Goal: Navigation & Orientation: Find specific page/section

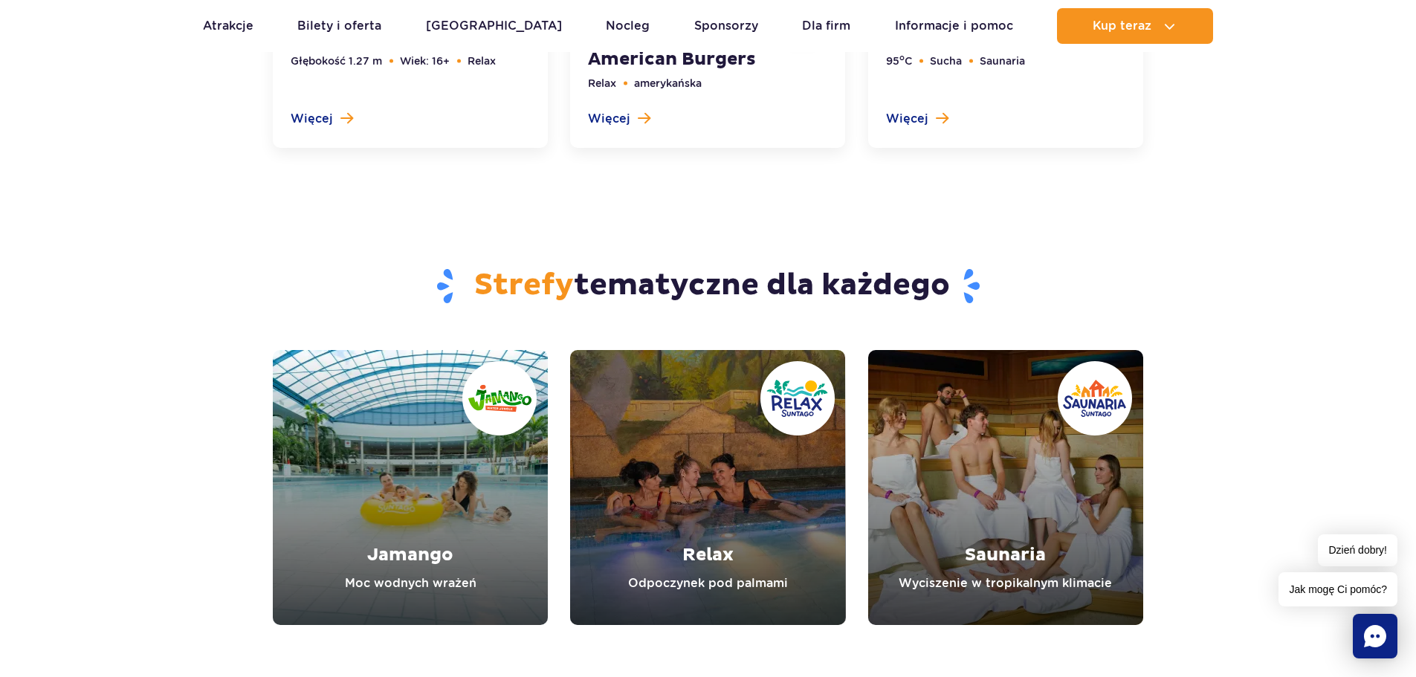
scroll to position [5487, 0]
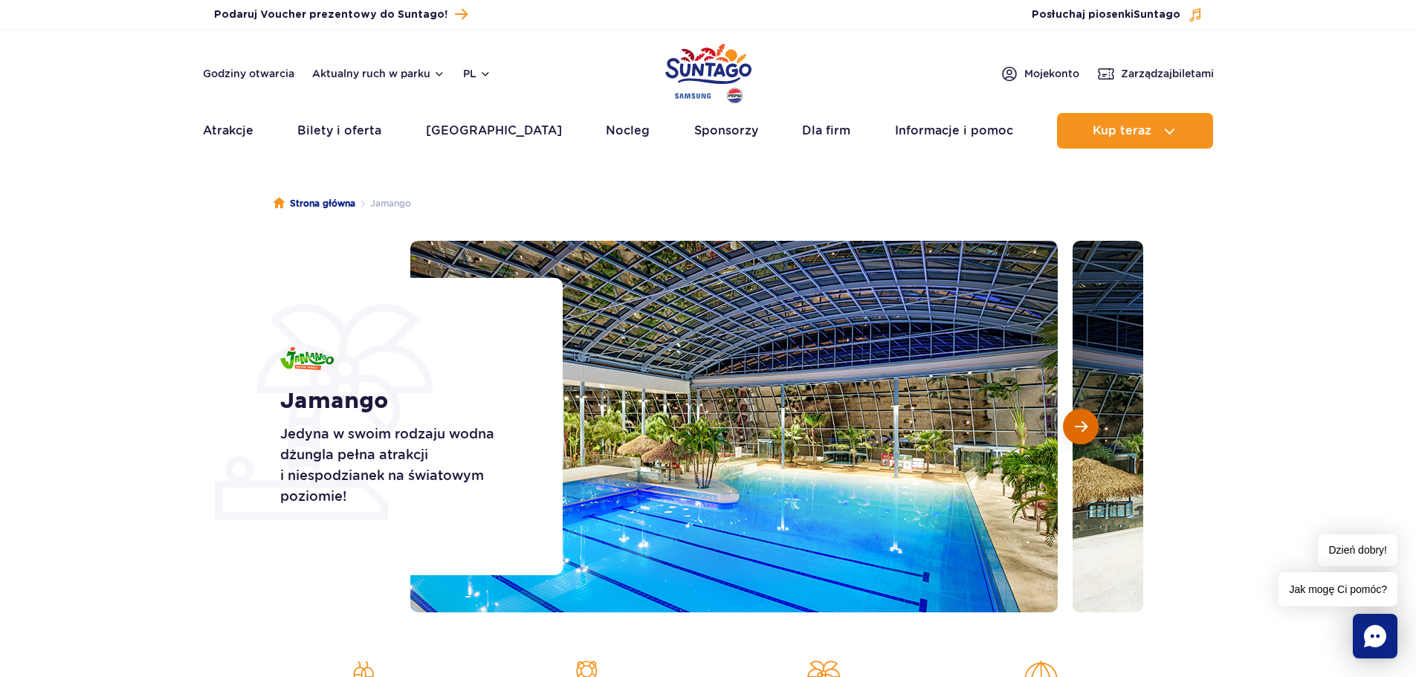
click at [1079, 425] on span "Następny slajd" at bounding box center [1081, 426] width 13 height 13
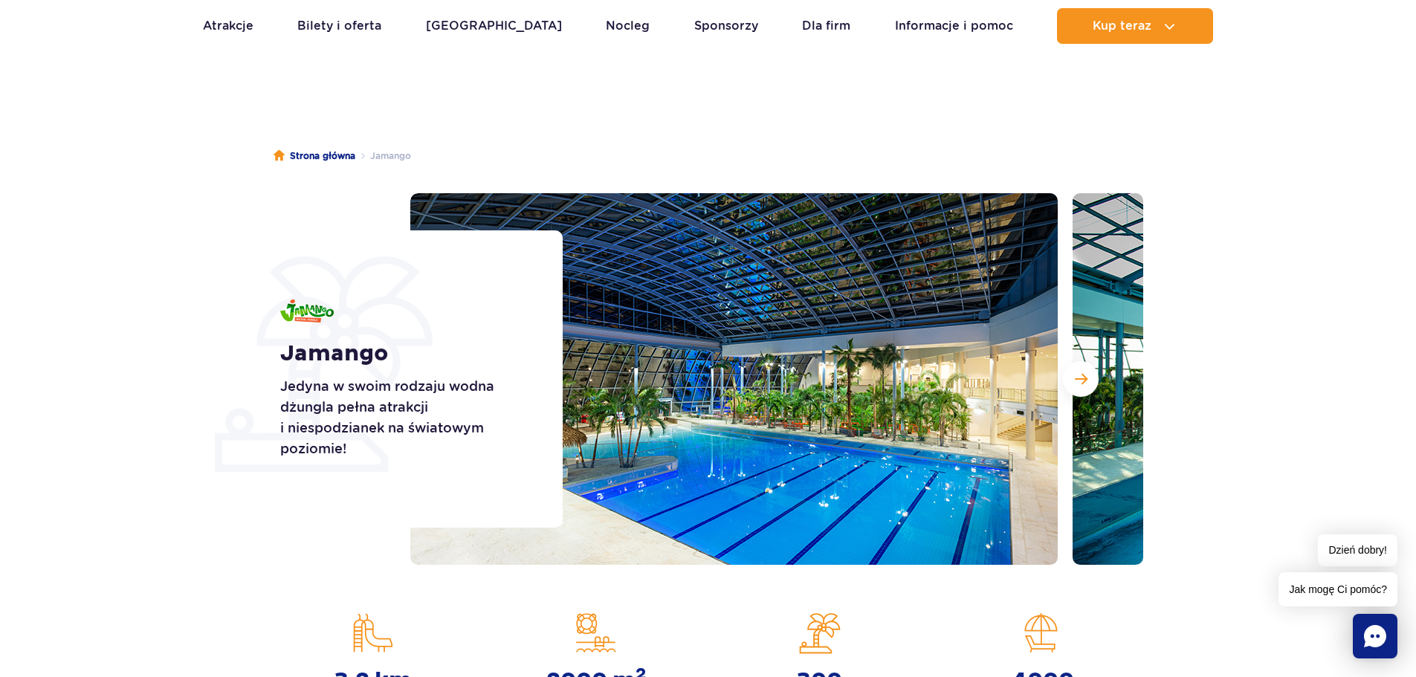
scroll to position [74, 0]
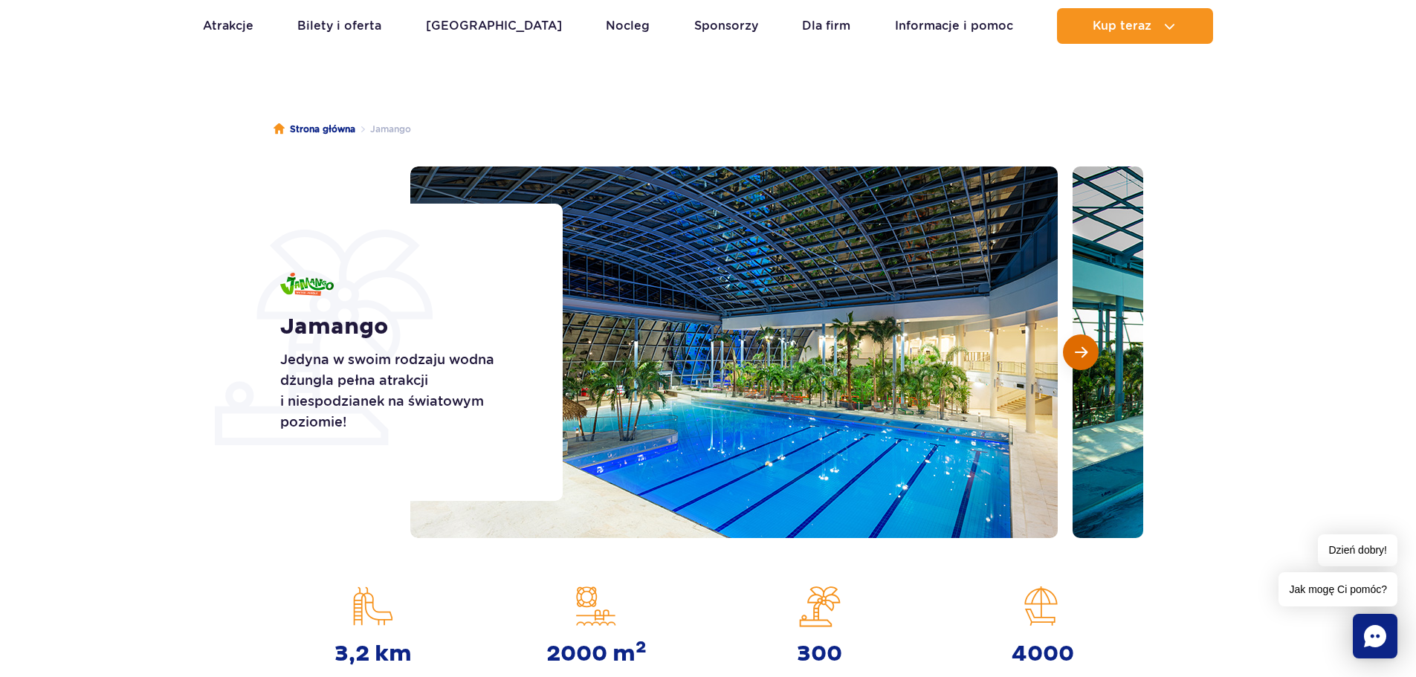
click at [1087, 351] on span "Następny slajd" at bounding box center [1081, 352] width 13 height 13
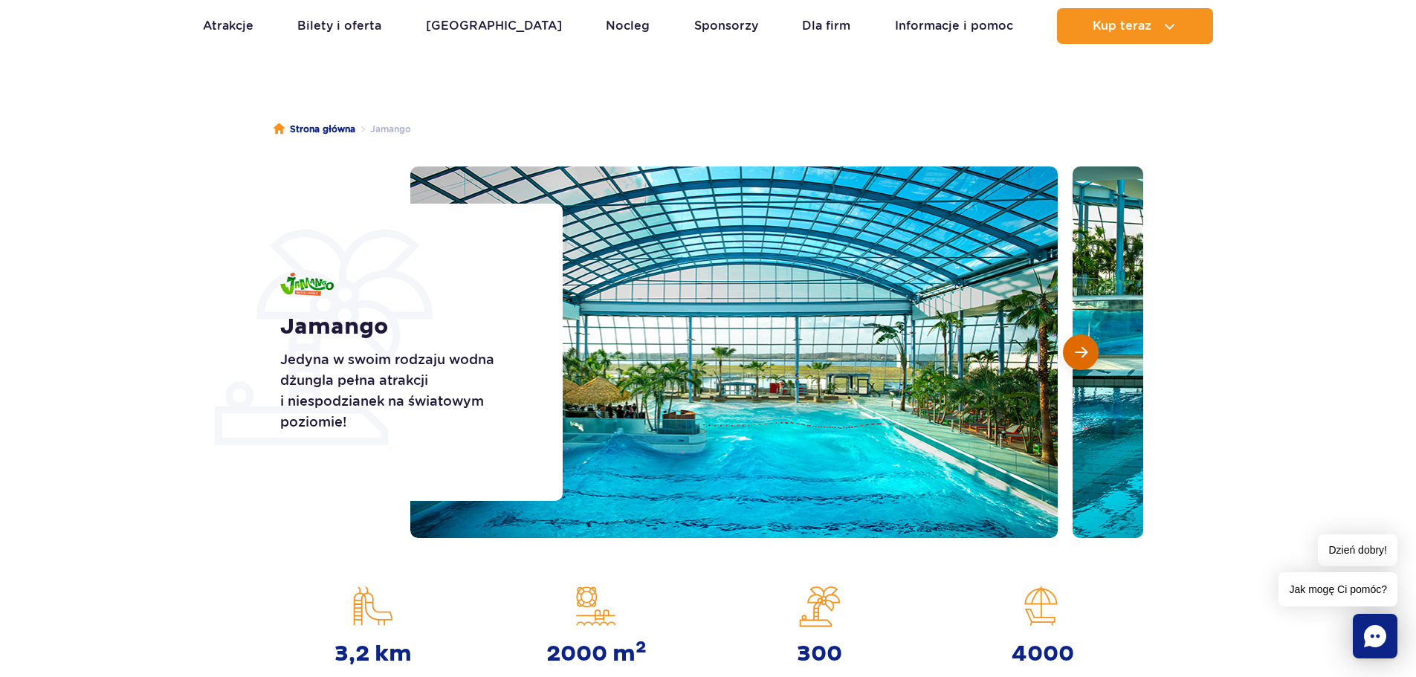
click at [1087, 351] on span "Następny slajd" at bounding box center [1081, 352] width 13 height 13
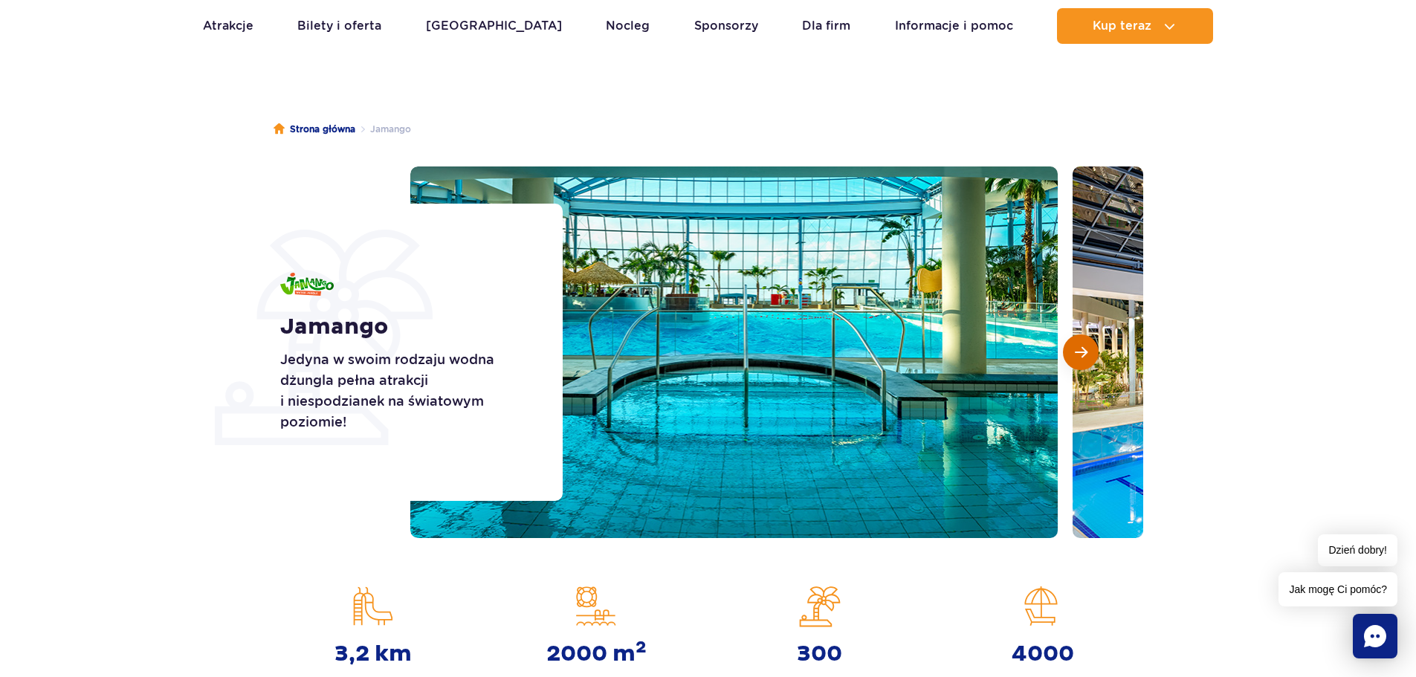
click at [1087, 351] on span "Następny slajd" at bounding box center [1081, 352] width 13 height 13
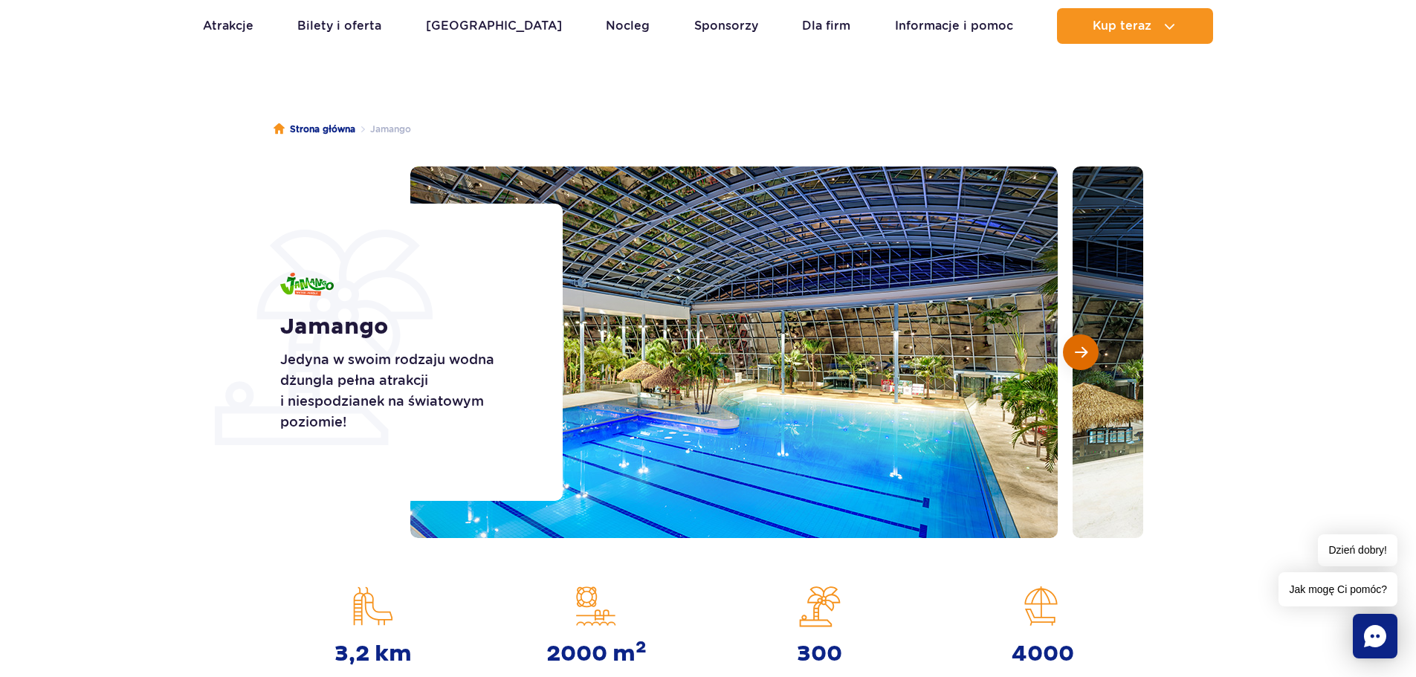
click at [1087, 351] on span "Następny slajd" at bounding box center [1081, 352] width 13 height 13
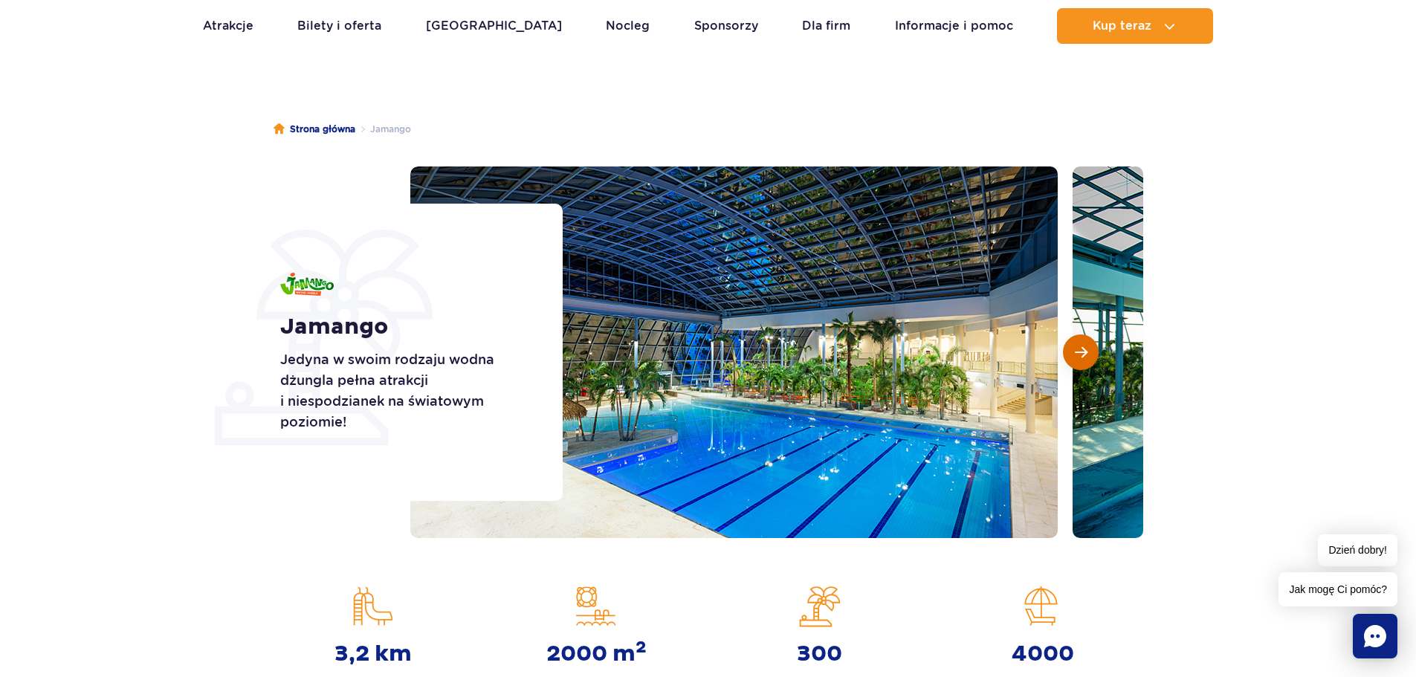
click at [1087, 351] on span "Następny slajd" at bounding box center [1081, 352] width 13 height 13
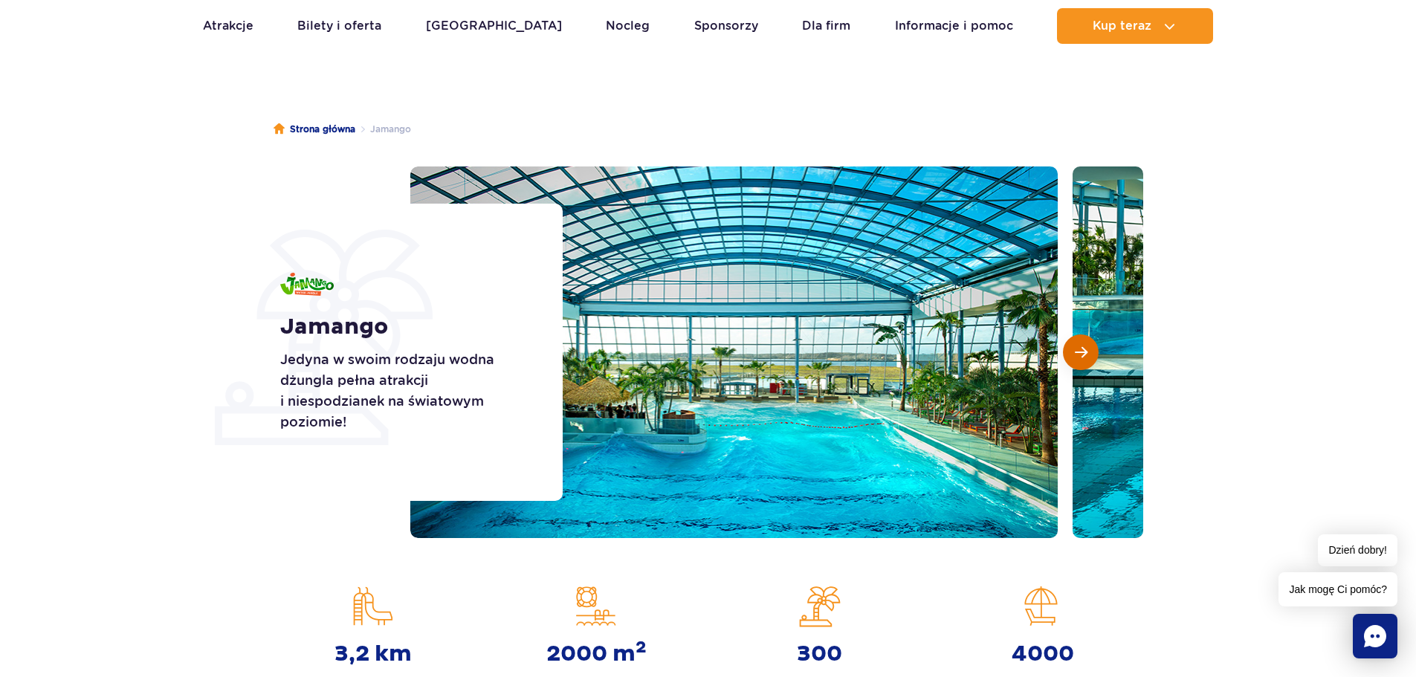
click at [1087, 351] on span "Następny slajd" at bounding box center [1081, 352] width 13 height 13
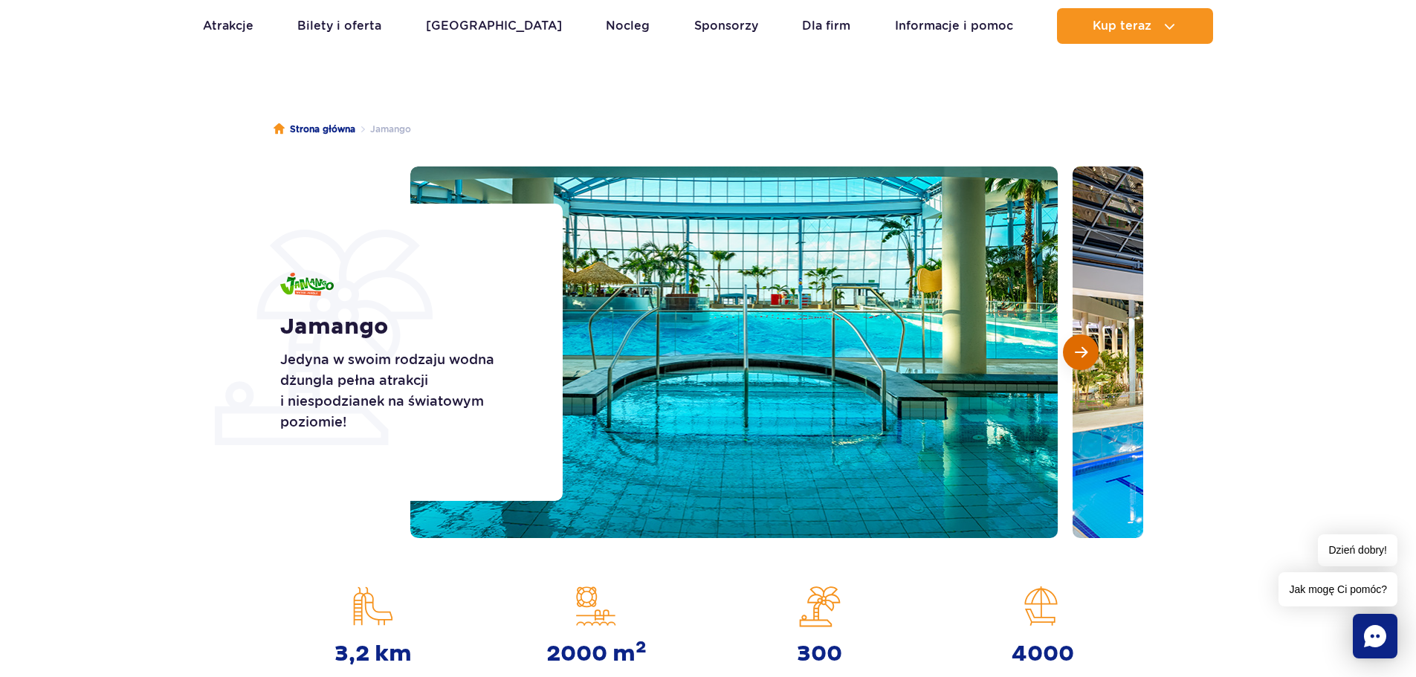
click at [1087, 351] on span "Następny slajd" at bounding box center [1081, 352] width 13 height 13
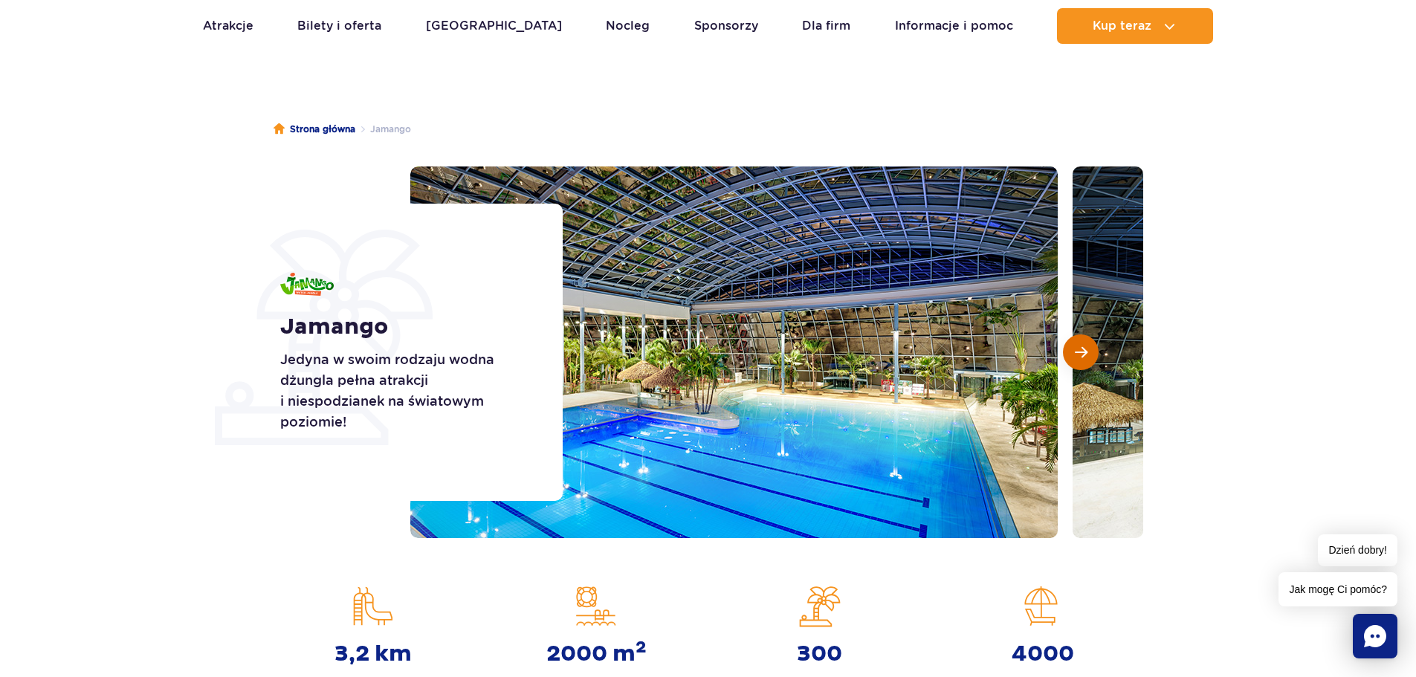
click at [1087, 351] on span "Następny slajd" at bounding box center [1081, 352] width 13 height 13
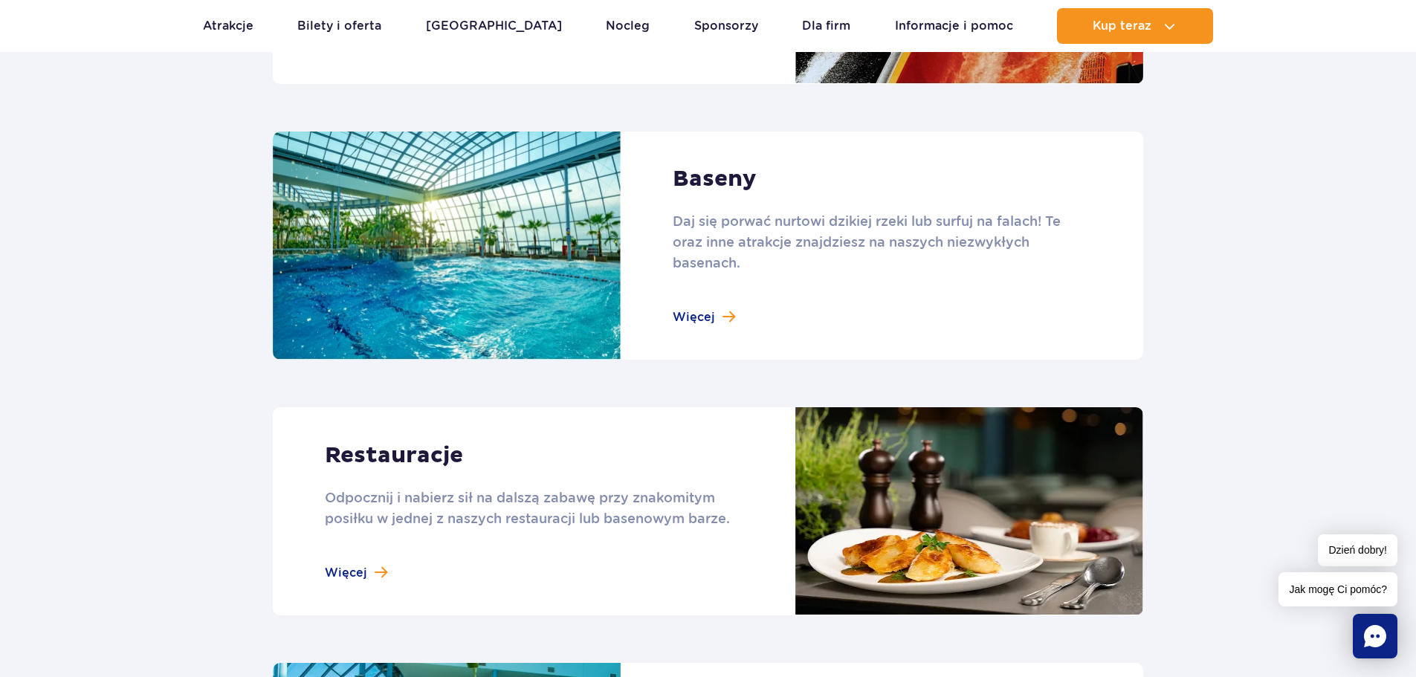
scroll to position [1338, 0]
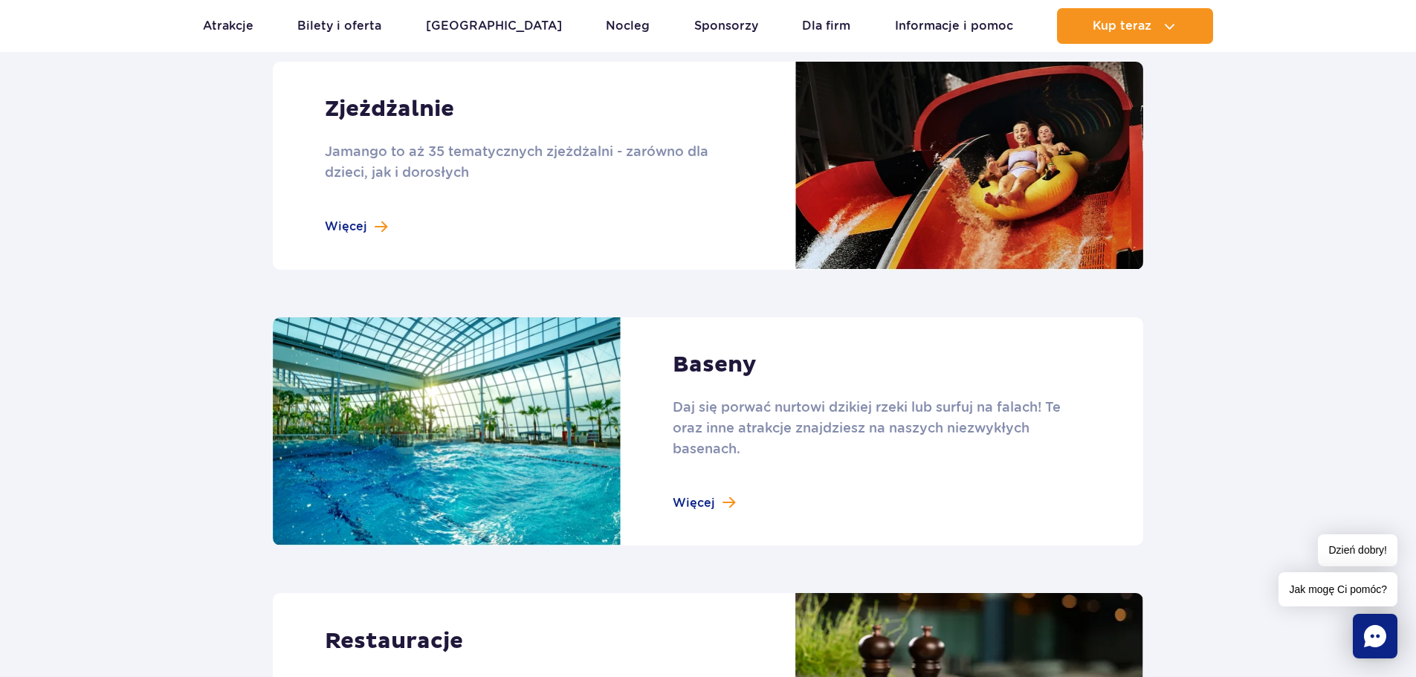
click at [718, 507] on link at bounding box center [708, 431] width 871 height 229
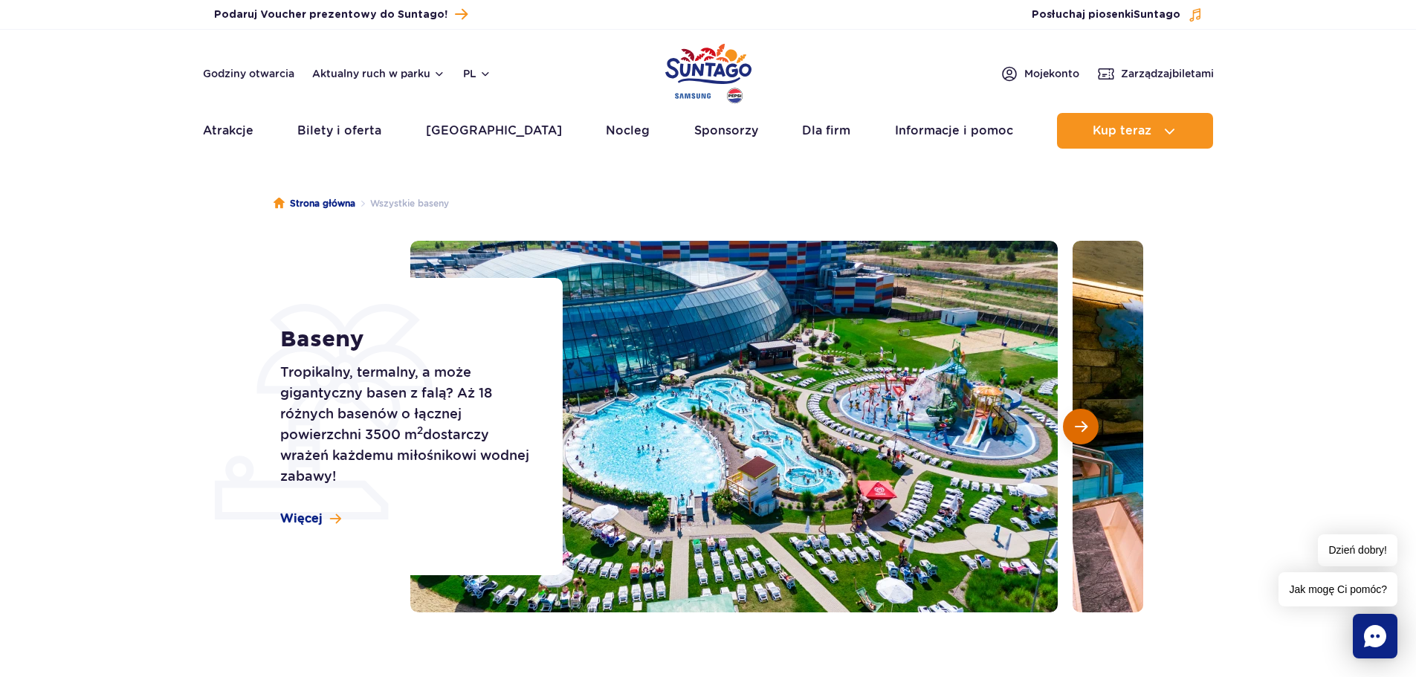
click at [1084, 437] on button "Następny slajd" at bounding box center [1081, 427] width 36 height 36
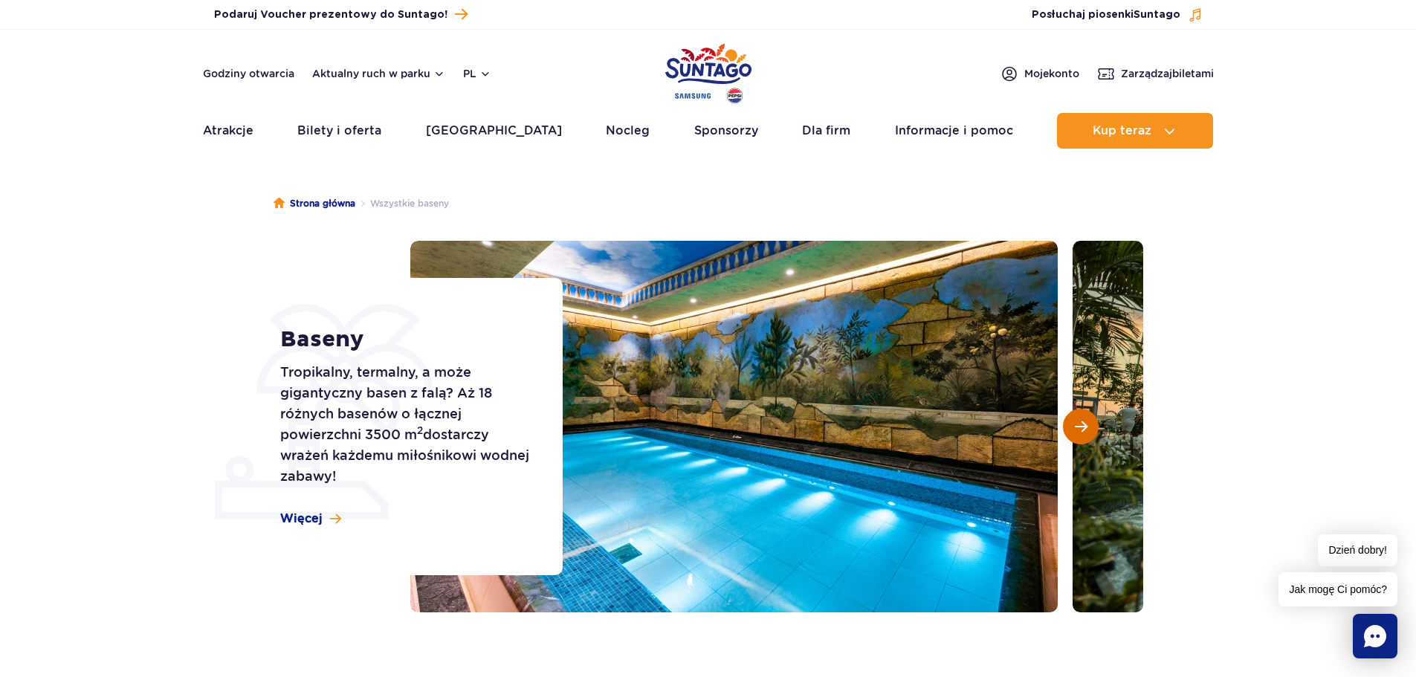
click at [1081, 430] on span "Następny slajd" at bounding box center [1081, 426] width 13 height 13
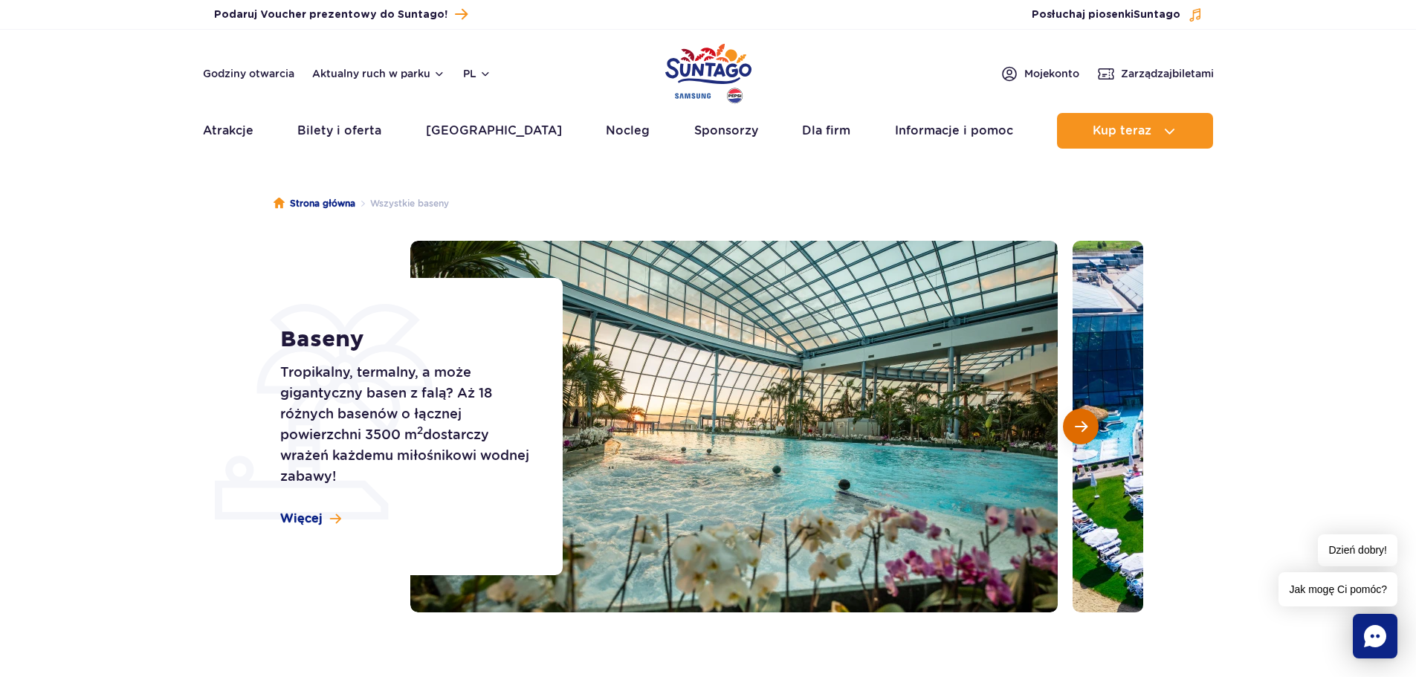
click at [1081, 430] on span "Następny slajd" at bounding box center [1081, 426] width 13 height 13
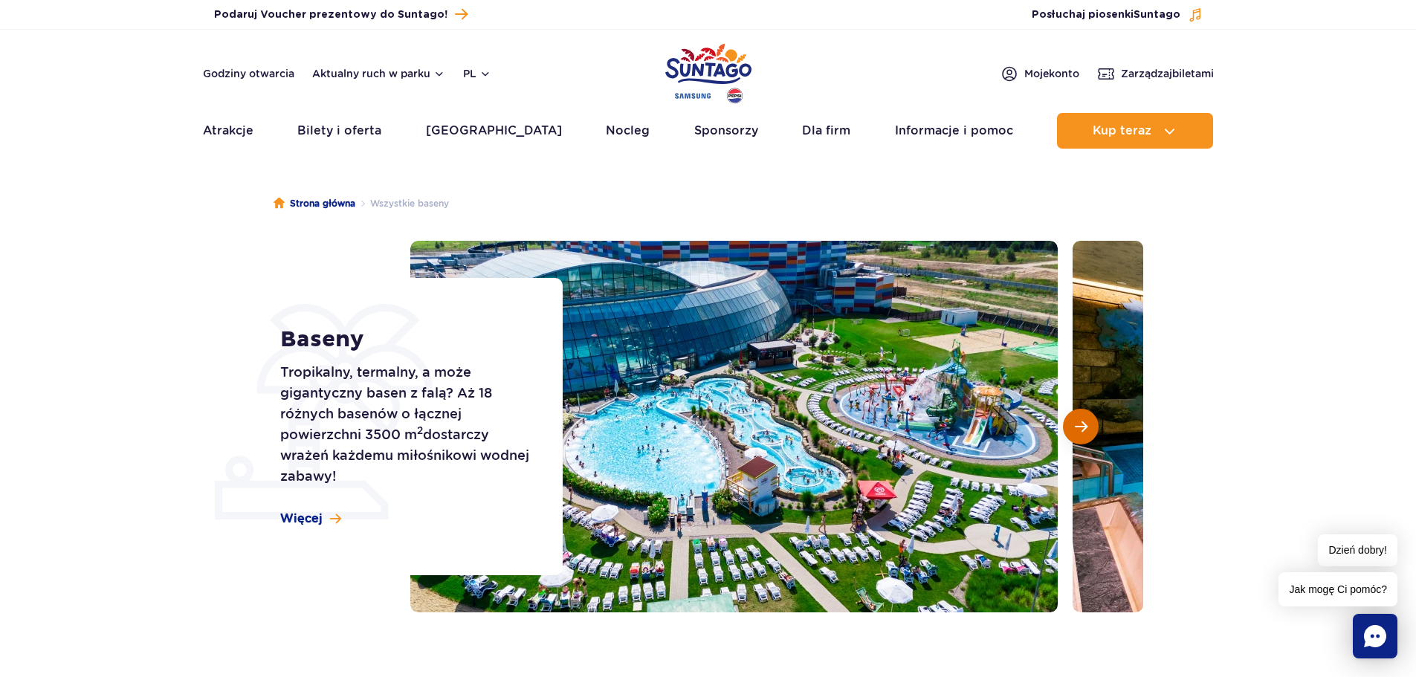
click at [1081, 430] on span "Następny slajd" at bounding box center [1081, 426] width 13 height 13
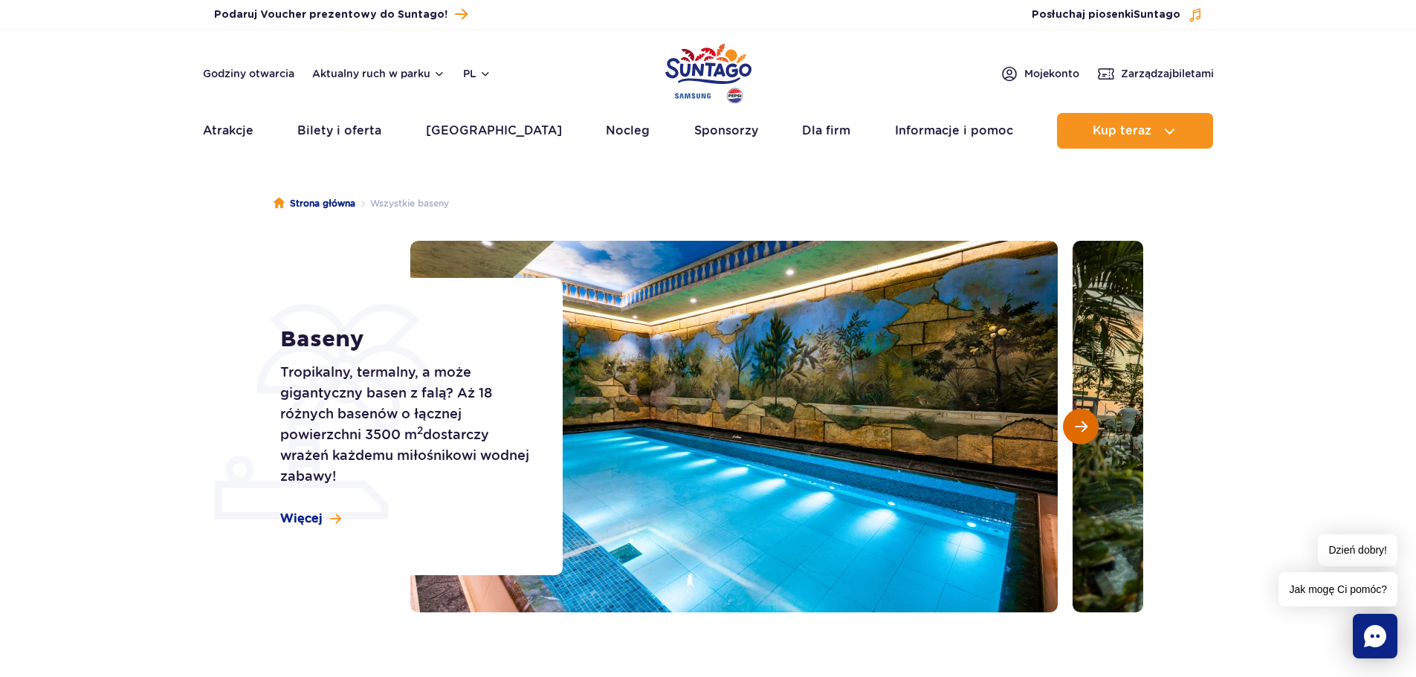
click at [1081, 430] on span "Następny slajd" at bounding box center [1081, 426] width 13 height 13
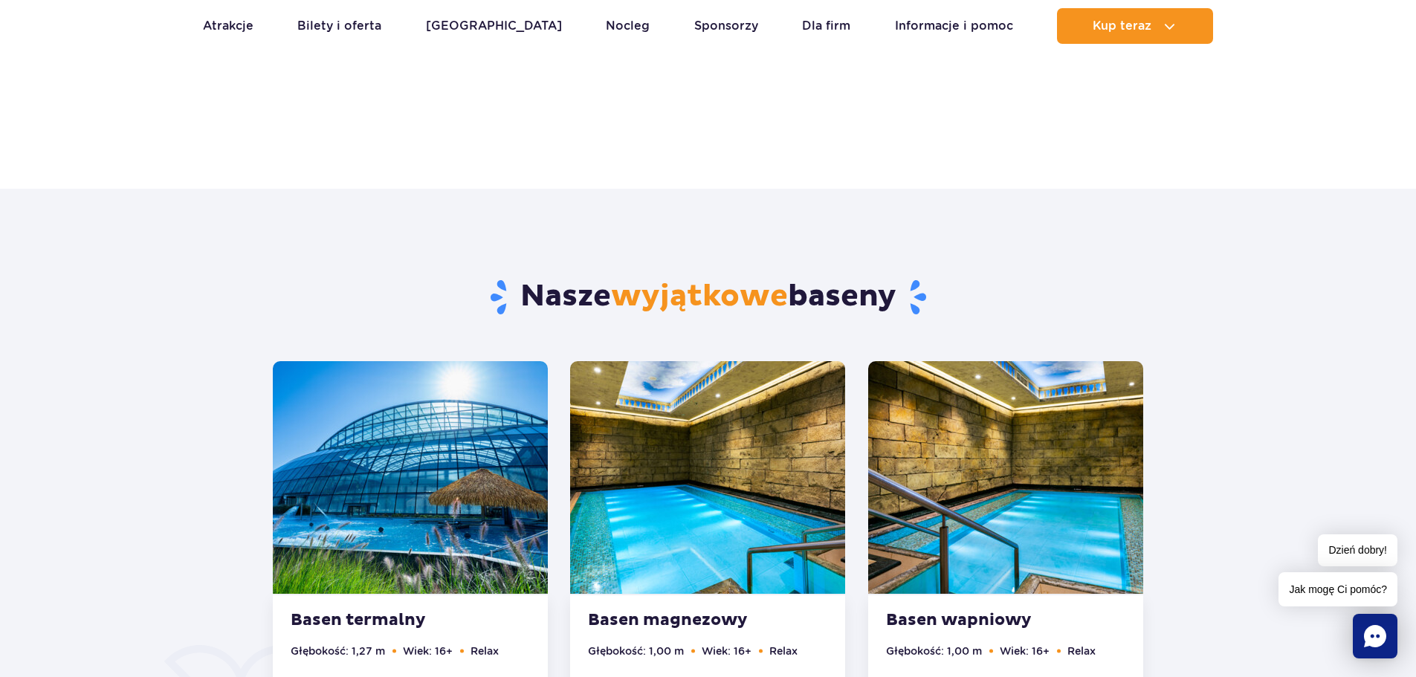
scroll to position [520, 0]
